Goal: Transaction & Acquisition: Purchase product/service

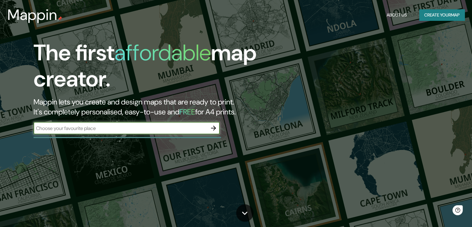
type input "queretaro"
click at [217, 126] on icon "button" at bounding box center [213, 127] width 7 height 7
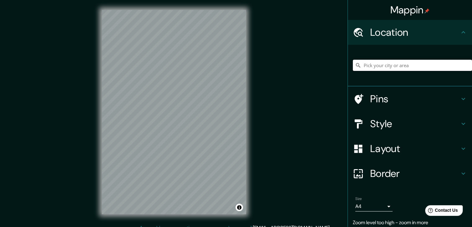
click at [410, 67] on input "Pick your city or area" at bounding box center [412, 65] width 119 height 11
click at [467, 65] on input "[GEOGRAPHIC_DATA][PERSON_NAME], [GEOGRAPHIC_DATA], [GEOGRAPHIC_DATA]" at bounding box center [412, 65] width 119 height 11
type input "[GEOGRAPHIC_DATA][PERSON_NAME], [GEOGRAPHIC_DATA], [GEOGRAPHIC_DATA]"
click at [465, 64] on icon "Clear" at bounding box center [467, 65] width 5 height 5
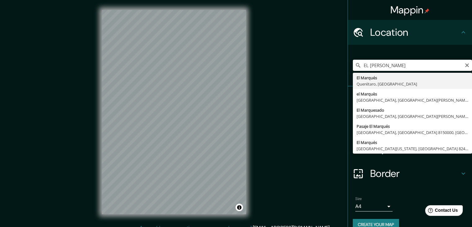
type input "El [PERSON_NAME], [GEOGRAPHIC_DATA], [GEOGRAPHIC_DATA]"
